Goal: Use online tool/utility

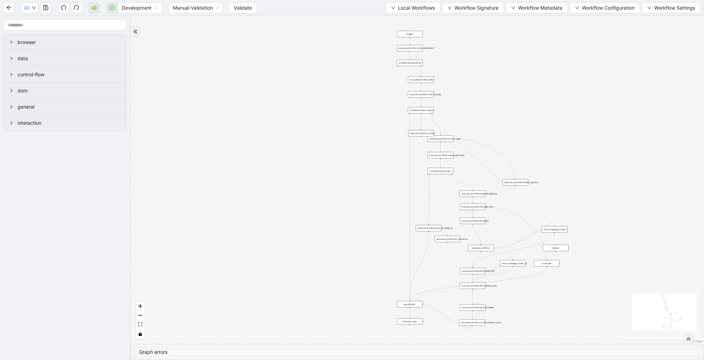
drag, startPoint x: 283, startPoint y: 42, endPoint x: 283, endPoint y: 112, distance: 70.1
click at [283, 112] on div "trigger loop_data:provider_data execute_workflow:retool_data_fetch execute_work…" at bounding box center [417, 180] width 573 height 328
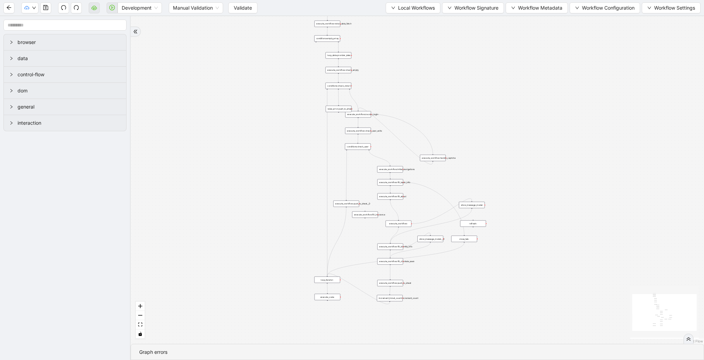
drag, startPoint x: 286, startPoint y: 100, endPoint x: 171, endPoint y: 54, distance: 123.9
click at [171, 54] on div "trigger loop_data:provider_data execute_workflow:retool_data_fetch execute_work…" at bounding box center [417, 180] width 573 height 328
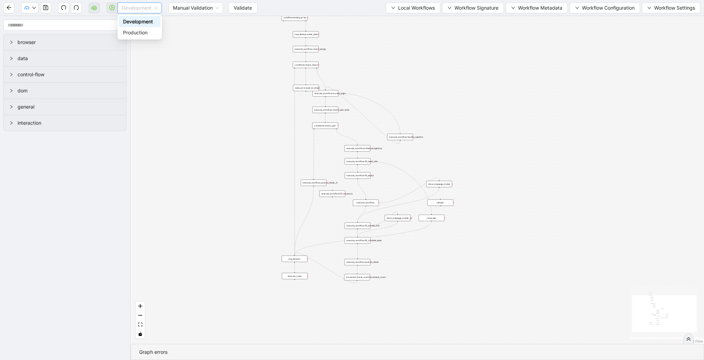
click at [135, 10] on span "Development" at bounding box center [140, 8] width 36 height 10
click at [136, 35] on div "Production" at bounding box center [139, 33] width 33 height 8
drag, startPoint x: 107, startPoint y: 10, endPoint x: 242, endPoint y: 8, distance: 134.8
click at [242, 8] on div "Production Manual Validation Validate Local Workflows Workflow Signature Workfl…" at bounding box center [352, 7] width 704 height 15
click at [242, 8] on span "Validate" at bounding box center [237, 8] width 18 height 8
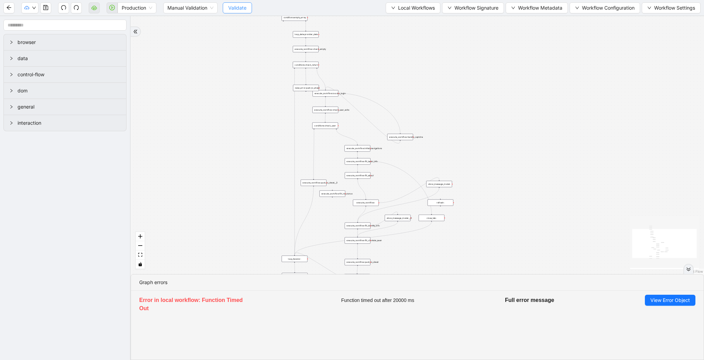
click at [249, 7] on button "Validate" at bounding box center [237, 7] width 29 height 11
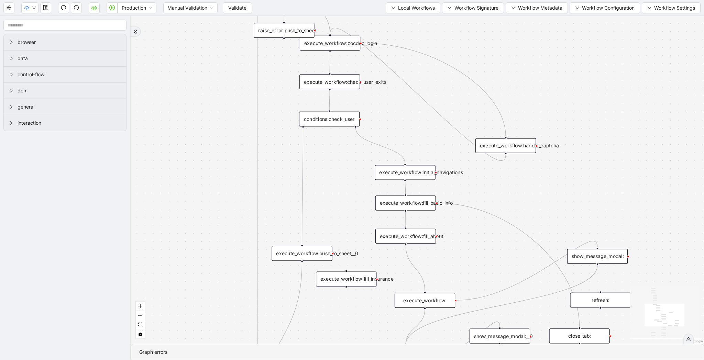
click at [329, 123] on div "conditions:check_user" at bounding box center [329, 119] width 61 height 15
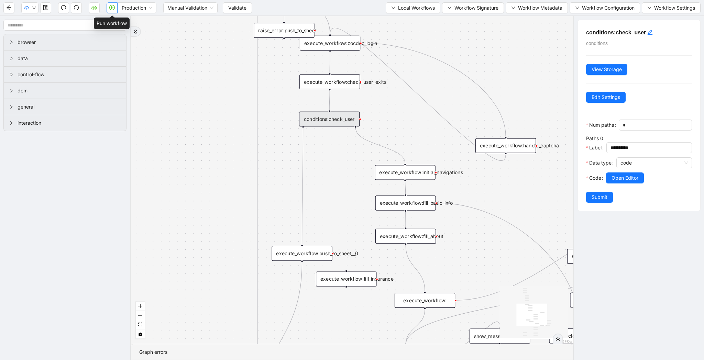
click at [113, 6] on icon "play-circle" at bounding box center [112, 8] width 6 height 6
click at [238, 8] on span "Validate" at bounding box center [237, 8] width 18 height 8
click at [110, 10] on icon "play-circle" at bounding box center [112, 8] width 6 height 6
